Goal: Task Accomplishment & Management: Manage account settings

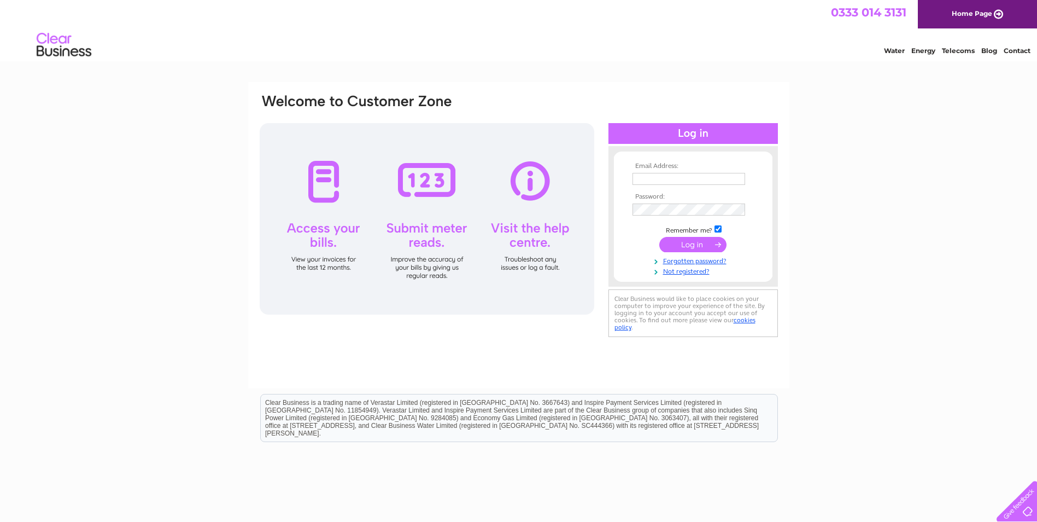
type input "stalker20@btinternet.com"
click at [680, 243] on input "submit" at bounding box center [692, 244] width 67 height 15
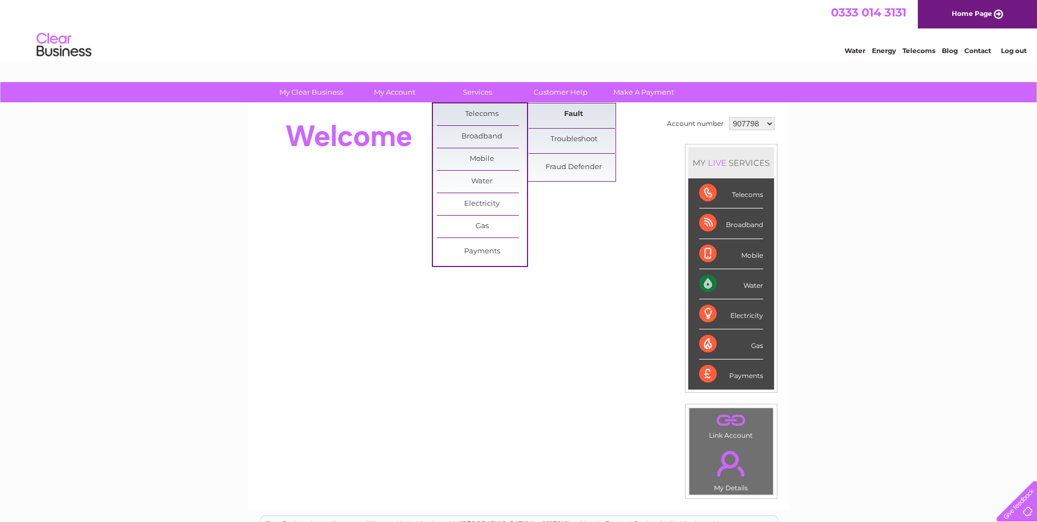
click at [572, 119] on link "Fault" at bounding box center [574, 114] width 90 height 22
click at [564, 137] on link "Troubleshoot" at bounding box center [574, 140] width 90 height 22
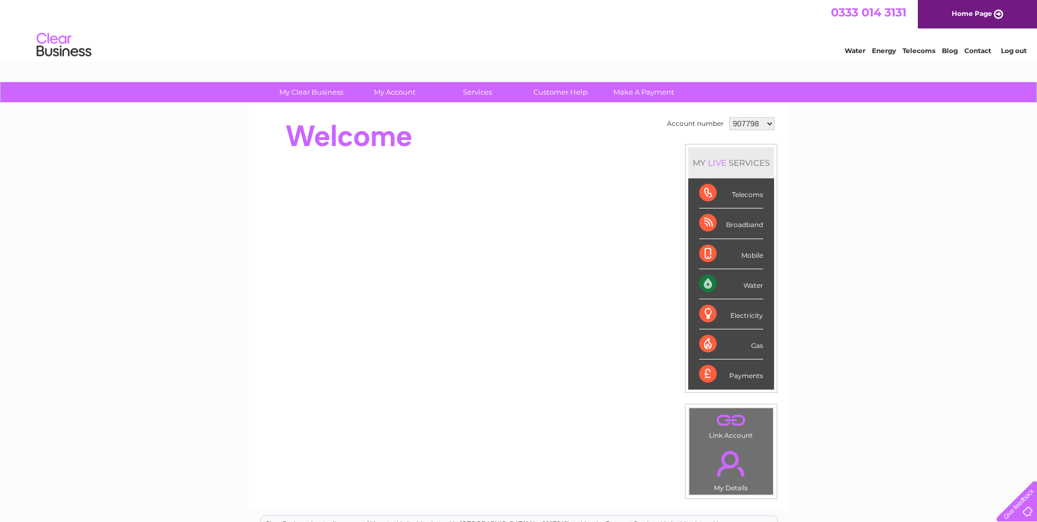
click at [748, 372] on div "Payments" at bounding box center [731, 374] width 64 height 30
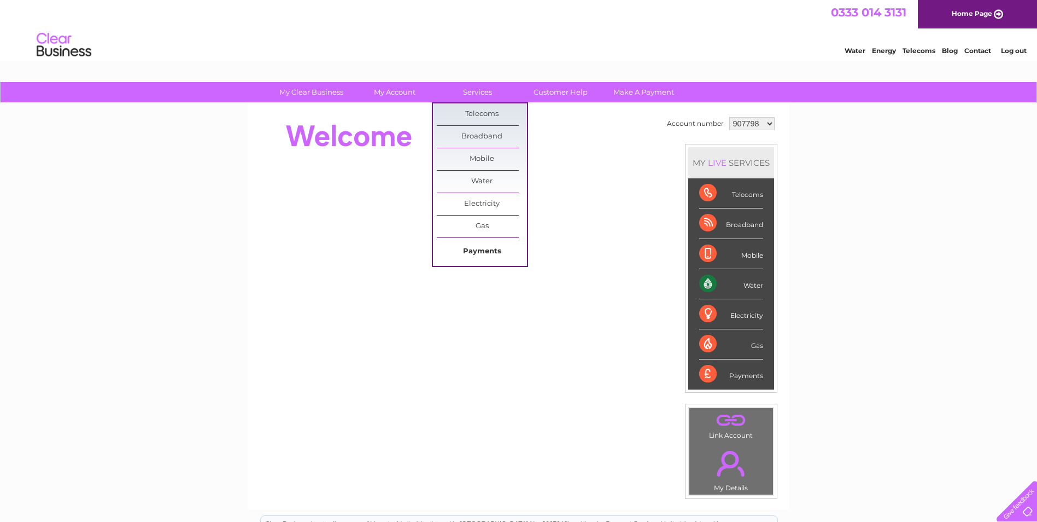
click at [484, 250] on link "Payments" at bounding box center [482, 252] width 90 height 22
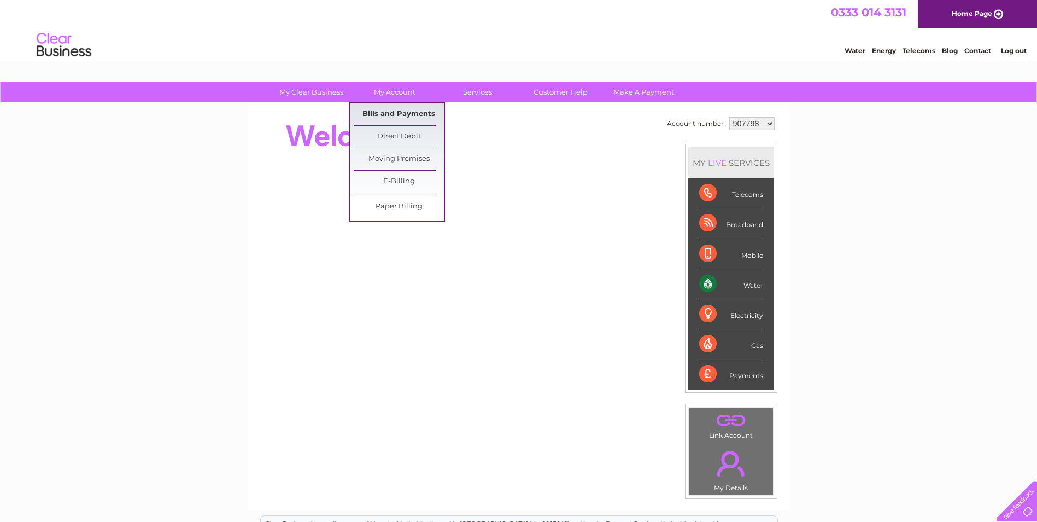
click at [400, 111] on link "Bills and Payments" at bounding box center [399, 114] width 90 height 22
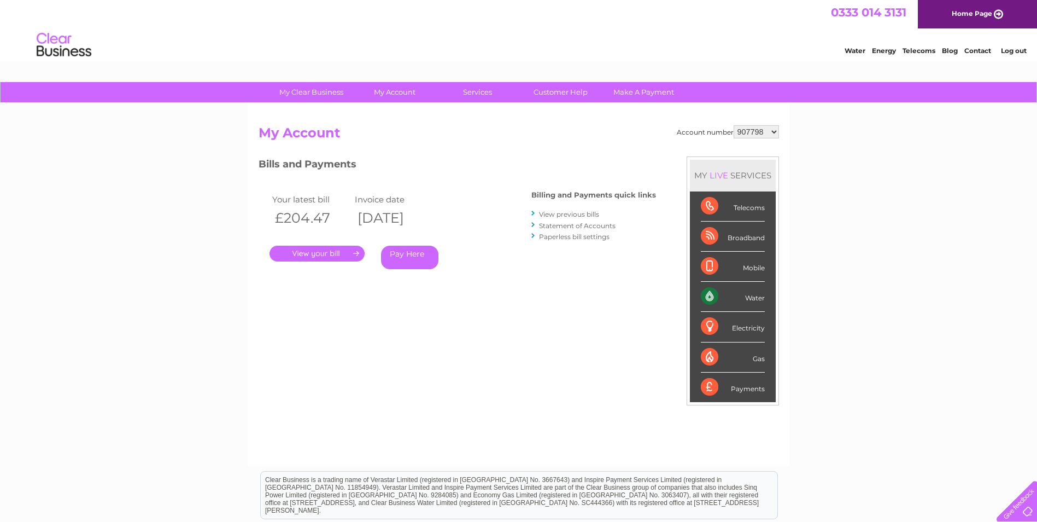
click at [559, 213] on link "View previous bills" at bounding box center [569, 214] width 60 height 8
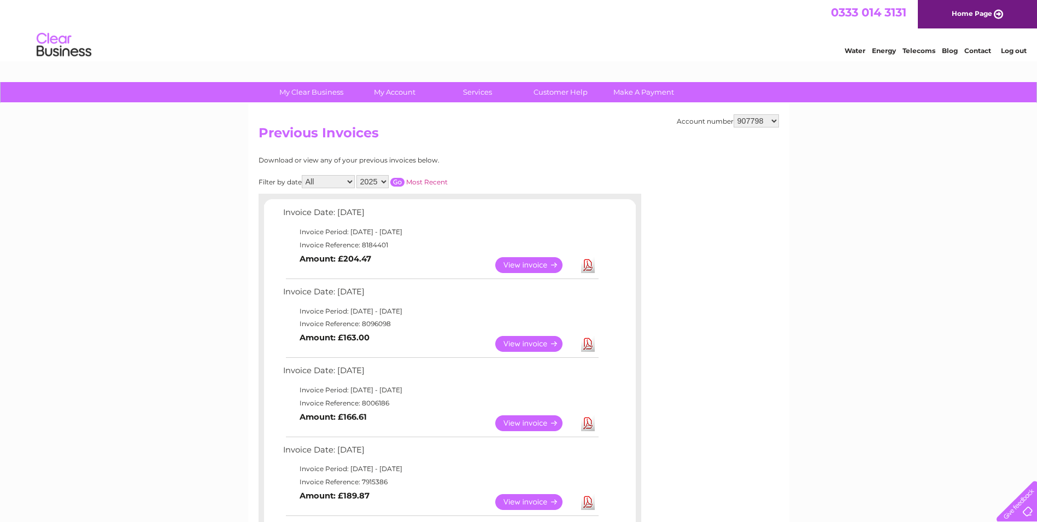
click at [528, 267] on link "View" at bounding box center [535, 265] width 80 height 16
click at [523, 338] on link "View" at bounding box center [535, 344] width 80 height 16
